Goal: Task Accomplishment & Management: Manage account settings

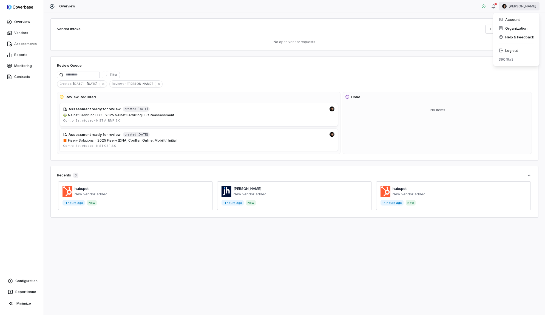
click at [445, 2] on html "Overview Vendors Assessments Reports Monitoring Contracts Configuration Report …" at bounding box center [272, 157] width 545 height 315
click at [382, 18] on html "Overview Vendors Assessments Reports Monitoring Contracts Configuration Report …" at bounding box center [272, 157] width 545 height 315
click at [17, 33] on link "Vendors" at bounding box center [21, 33] width 41 height 10
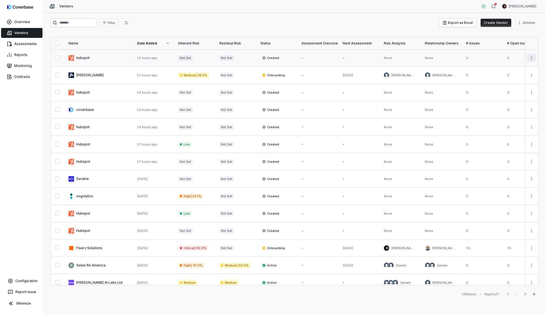
click at [445, 59] on html "Overview Vendors Assessments Reports Monitoring Contracts Configuration Report …" at bounding box center [272, 157] width 545 height 315
click at [445, 84] on div "Delete" at bounding box center [511, 83] width 47 height 9
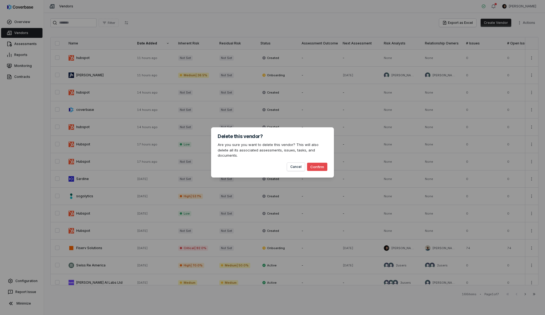
click at [318, 165] on button "Confirm" at bounding box center [317, 167] width 20 height 8
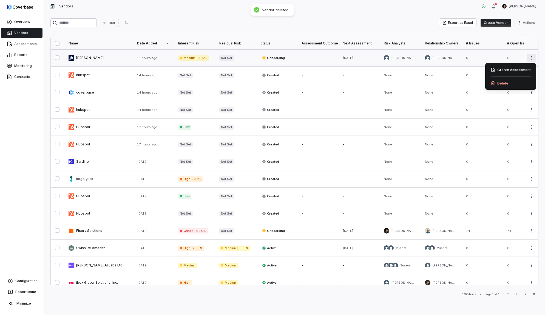
click at [445, 59] on html "Overview Vendors Assessments Reports Monitoring Contracts Configuration Report …" at bounding box center [272, 157] width 545 height 315
click at [445, 83] on div "Delete" at bounding box center [511, 83] width 47 height 9
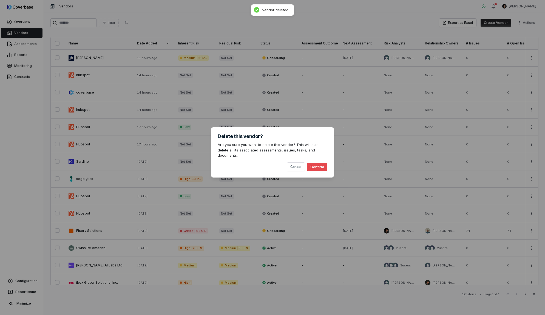
click at [322, 164] on button "Confirm" at bounding box center [317, 167] width 20 height 8
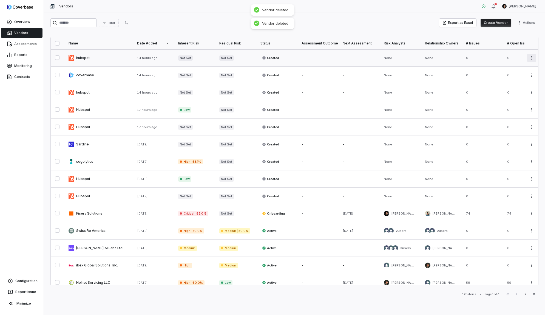
click at [445, 58] on html "Overview Vendors Assessments Reports Monitoring Contracts Configuration Report …" at bounding box center [272, 157] width 545 height 315
click at [445, 83] on div "Delete" at bounding box center [511, 83] width 47 height 9
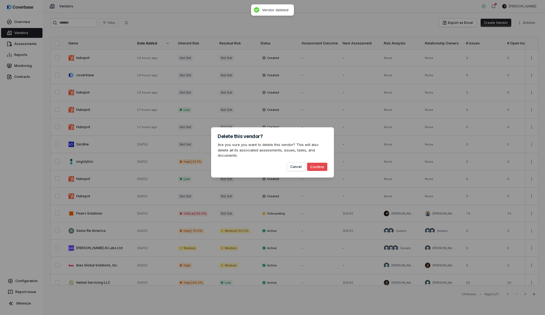
click at [312, 163] on button "Confirm" at bounding box center [317, 167] width 20 height 8
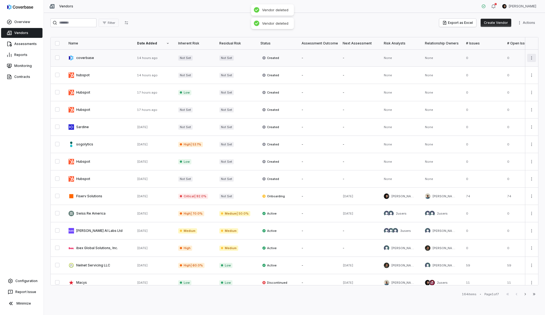
click at [445, 55] on html "Overview Vendors Assessments Reports Monitoring Contracts Configuration Report …" at bounding box center [272, 157] width 545 height 315
click at [445, 83] on div "Delete" at bounding box center [511, 83] width 47 height 9
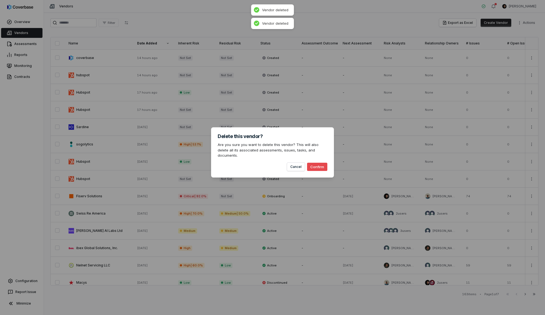
drag, startPoint x: 318, startPoint y: 165, endPoint x: 497, endPoint y: 84, distance: 196.6
click at [319, 164] on button "Confirm" at bounding box center [317, 167] width 20 height 8
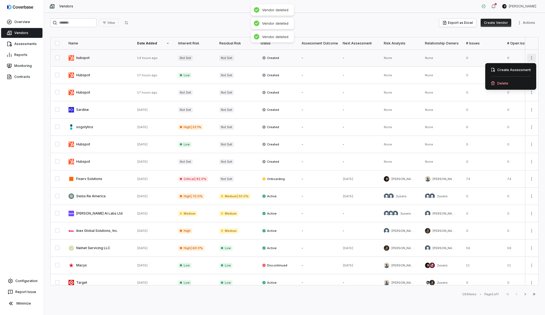
click at [445, 58] on html "Overview Vendors Assessments Reports Monitoring Contracts Configuration Report …" at bounding box center [272, 157] width 545 height 315
click at [445, 81] on div "Delete" at bounding box center [511, 83] width 47 height 9
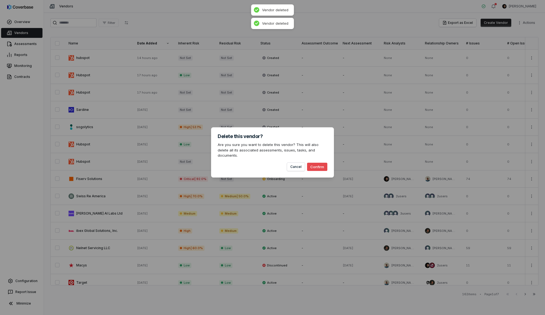
drag, startPoint x: 315, startPoint y: 163, endPoint x: 448, endPoint y: 116, distance: 141.4
click at [317, 163] on button "Confirm" at bounding box center [317, 167] width 20 height 8
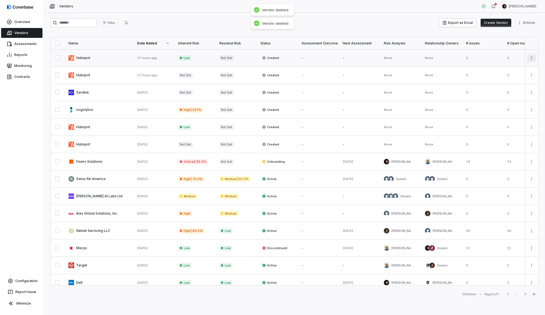
click at [445, 58] on html "Overview Vendors Assessments Reports Monitoring Contracts Configuration Report …" at bounding box center [272, 157] width 545 height 315
click at [445, 82] on div "Delete" at bounding box center [511, 83] width 47 height 9
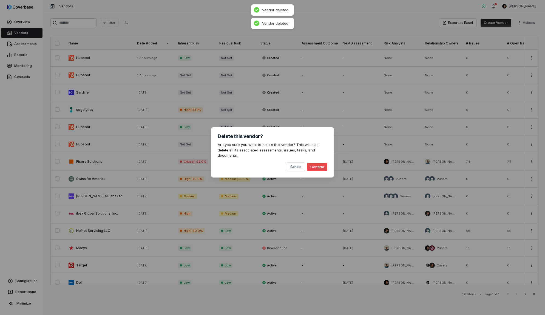
drag, startPoint x: 321, startPoint y: 167, endPoint x: 322, endPoint y: 164, distance: 2.8
click at [321, 167] on button "Confirm" at bounding box center [317, 167] width 20 height 8
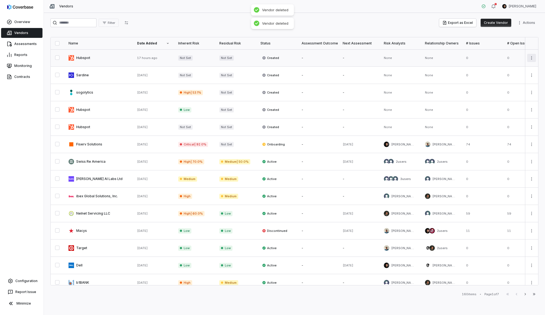
click at [445, 57] on html "Overview Vendors Assessments Reports Monitoring Contracts Configuration Report …" at bounding box center [272, 157] width 545 height 315
click at [445, 84] on div "Delete" at bounding box center [511, 83] width 47 height 9
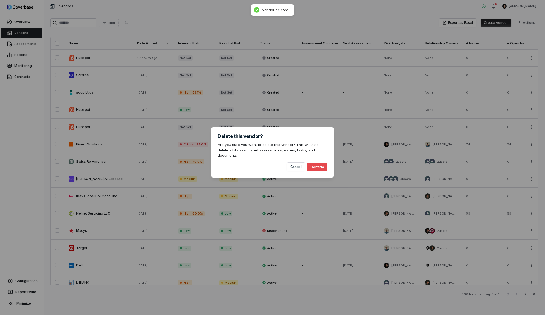
drag, startPoint x: 319, startPoint y: 166, endPoint x: 323, endPoint y: 165, distance: 3.6
click at [321, 166] on button "Confirm" at bounding box center [317, 167] width 20 height 8
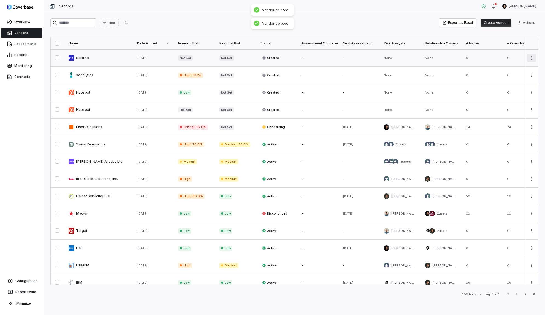
click at [445, 56] on html "Overview Vendors Assessments Reports Monitoring Contracts Configuration Report …" at bounding box center [272, 157] width 545 height 315
click at [445, 83] on div "Delete" at bounding box center [511, 83] width 47 height 9
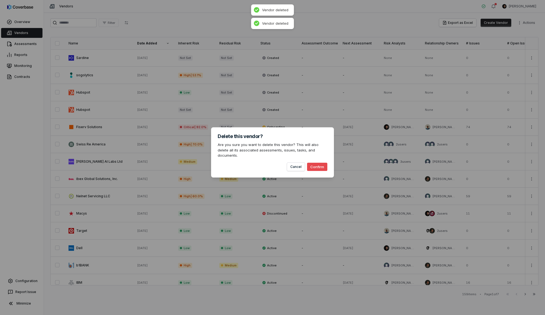
click at [316, 164] on button "Confirm" at bounding box center [317, 167] width 20 height 8
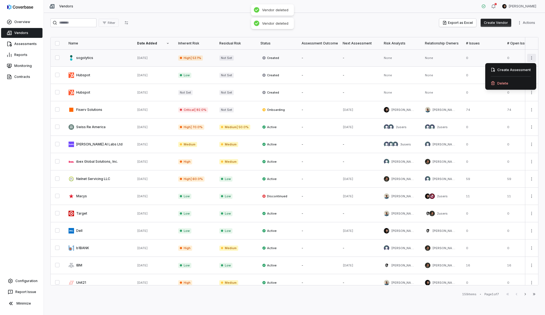
click at [445, 57] on html "Overview Vendors Assessments Reports Monitoring Contracts Configuration Report …" at bounding box center [272, 157] width 545 height 315
click at [445, 83] on div "Delete" at bounding box center [511, 83] width 47 height 9
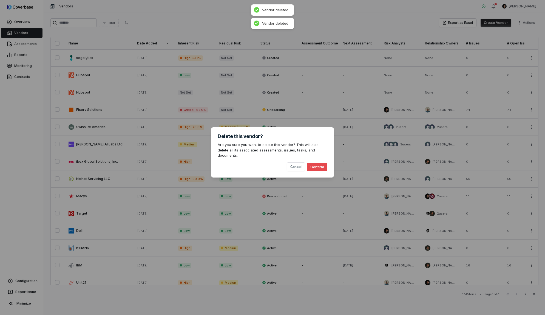
drag, startPoint x: 319, startPoint y: 163, endPoint x: 357, endPoint y: 156, distance: 38.2
click at [320, 163] on button "Confirm" at bounding box center [317, 167] width 20 height 8
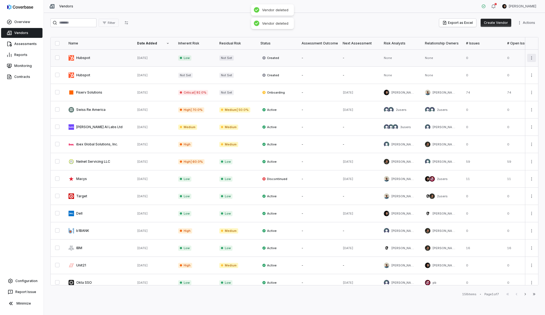
click at [445, 57] on html "Overview Vendors Assessments Reports Monitoring Contracts Configuration Report …" at bounding box center [272, 157] width 545 height 315
click at [445, 84] on div "Delete" at bounding box center [511, 83] width 47 height 9
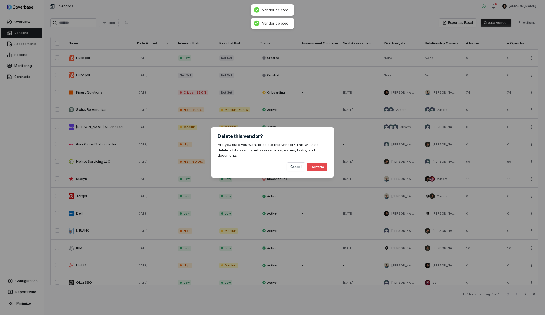
drag, startPoint x: 317, startPoint y: 166, endPoint x: 379, endPoint y: 135, distance: 69.1
click at [320, 166] on button "Confirm" at bounding box center [317, 167] width 20 height 8
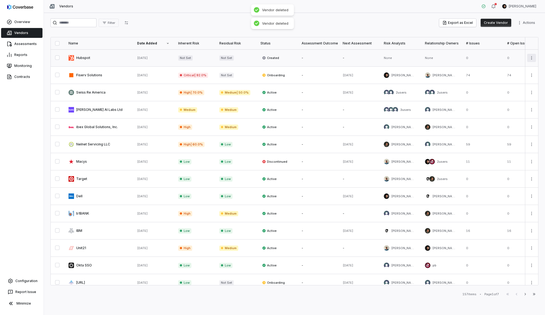
click at [445, 59] on html "Overview Vendors Assessments Reports Monitoring Contracts Configuration Report …" at bounding box center [272, 157] width 545 height 315
click at [445, 81] on div "Delete" at bounding box center [511, 83] width 47 height 9
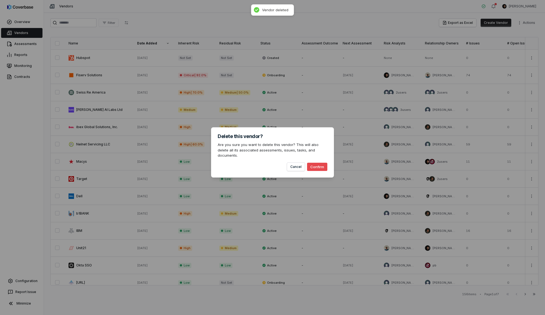
click at [320, 163] on button "Confirm" at bounding box center [317, 167] width 20 height 8
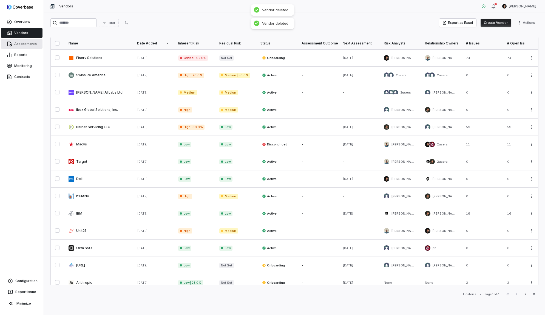
click at [29, 47] on link "Assessments" at bounding box center [21, 44] width 41 height 10
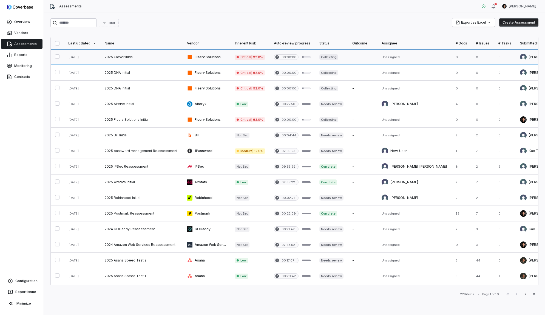
click at [128, 59] on link at bounding box center [141, 56] width 82 height 15
click at [125, 70] on link at bounding box center [141, 72] width 82 height 15
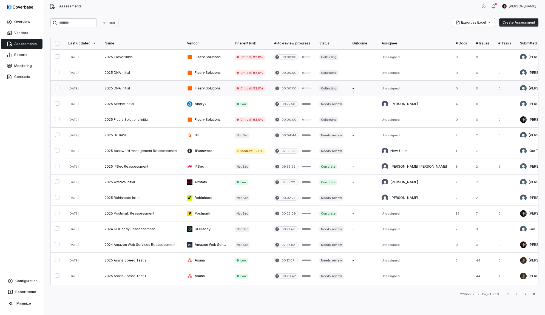
click at [124, 87] on link at bounding box center [141, 88] width 82 height 15
click at [125, 117] on link at bounding box center [141, 119] width 82 height 15
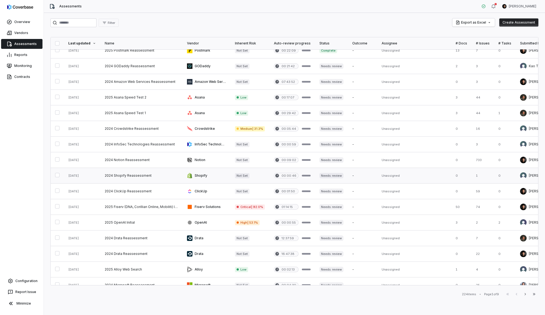
scroll to position [137, 0]
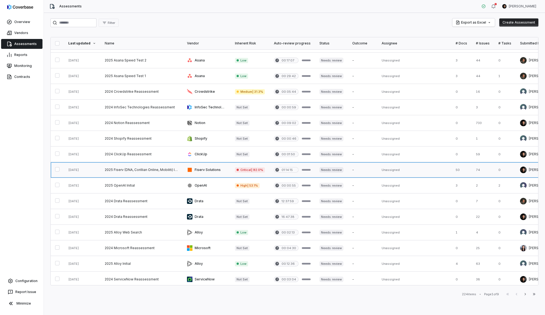
click at [152, 177] on link at bounding box center [141, 169] width 82 height 15
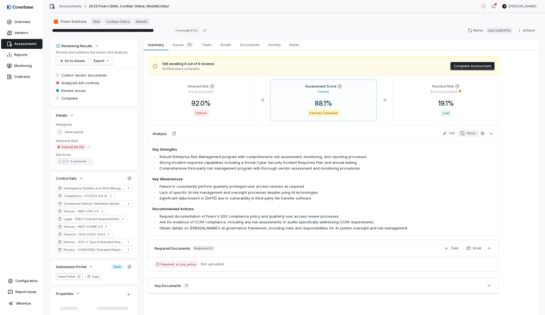
click at [445, 131] on button "Rerun" at bounding box center [468, 133] width 20 height 7
click at [25, 22] on link "Overview" at bounding box center [21, 22] width 41 height 10
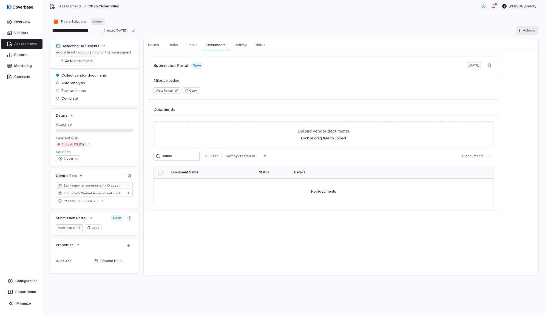
click at [529, 31] on html "**********" at bounding box center [272, 157] width 545 height 315
click at [516, 77] on div "Delete" at bounding box center [520, 78] width 39 height 9
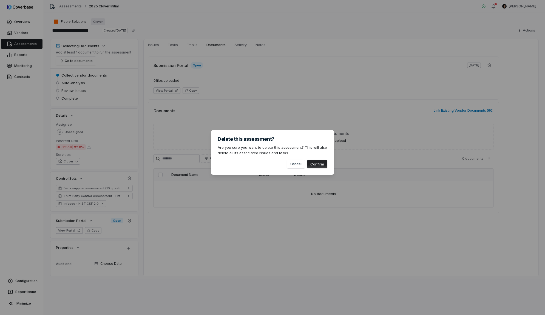
click at [318, 163] on button "Confirm" at bounding box center [317, 164] width 20 height 8
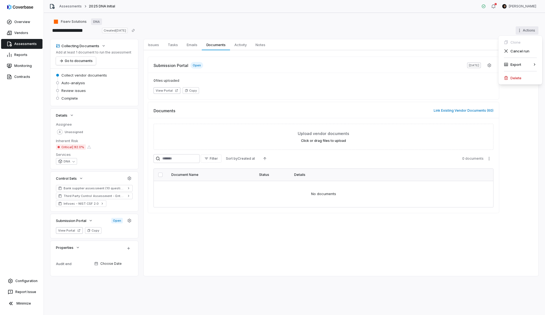
click at [530, 27] on html "**********" at bounding box center [272, 157] width 545 height 315
click at [519, 76] on div "Delete" at bounding box center [520, 78] width 39 height 9
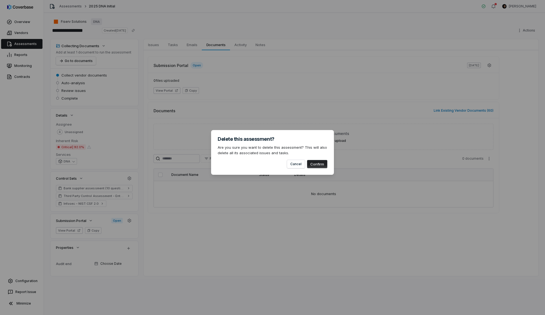
click at [318, 163] on button "Confirm" at bounding box center [317, 164] width 20 height 8
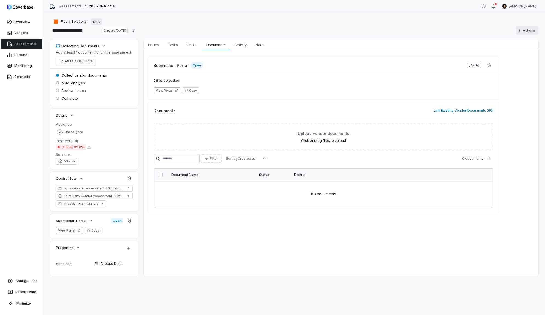
click at [527, 31] on html "**********" at bounding box center [272, 157] width 545 height 315
click at [521, 77] on div "Delete" at bounding box center [520, 78] width 39 height 9
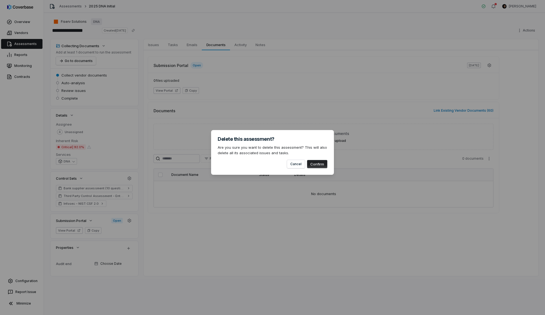
click at [318, 163] on button "Confirm" at bounding box center [317, 164] width 20 height 8
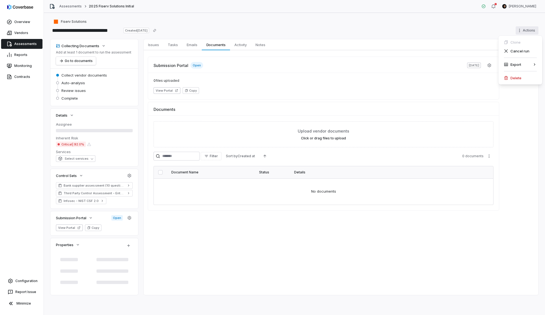
click at [529, 27] on html "**********" at bounding box center [272, 157] width 545 height 315
click at [519, 75] on div "Delete" at bounding box center [520, 78] width 39 height 9
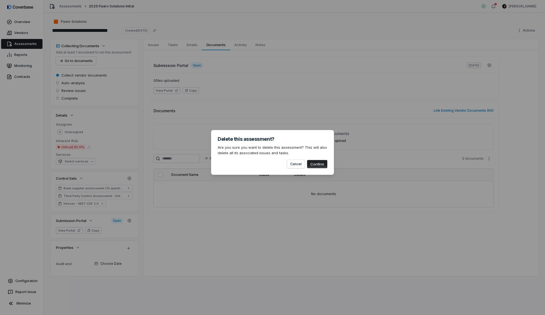
click at [318, 163] on button "Confirm" at bounding box center [317, 164] width 20 height 8
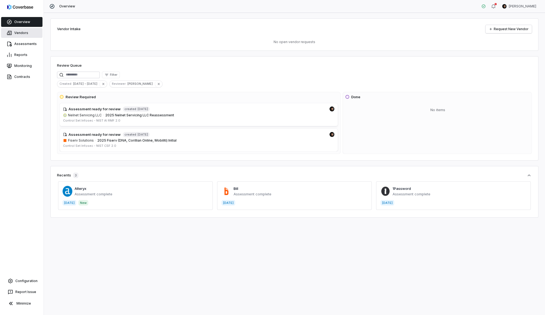
click at [29, 29] on link "Vendors" at bounding box center [21, 33] width 41 height 10
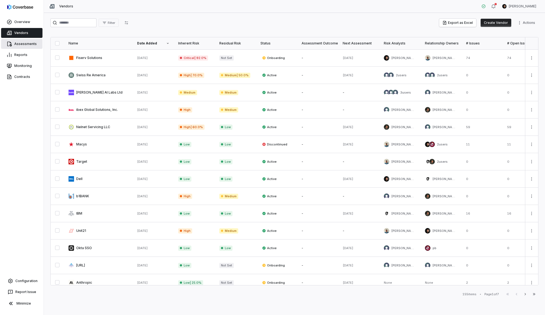
click at [27, 44] on link "Assessments" at bounding box center [21, 44] width 41 height 10
